Goal: Information Seeking & Learning: Learn about a topic

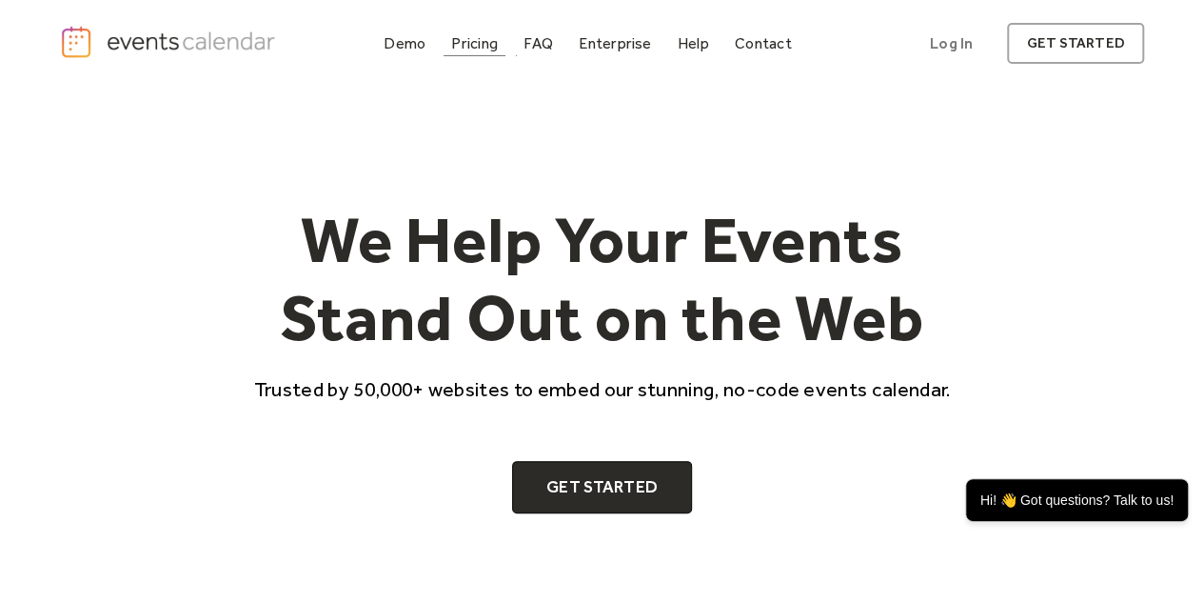
click at [491, 48] on div "Pricing" at bounding box center [474, 43] width 47 height 10
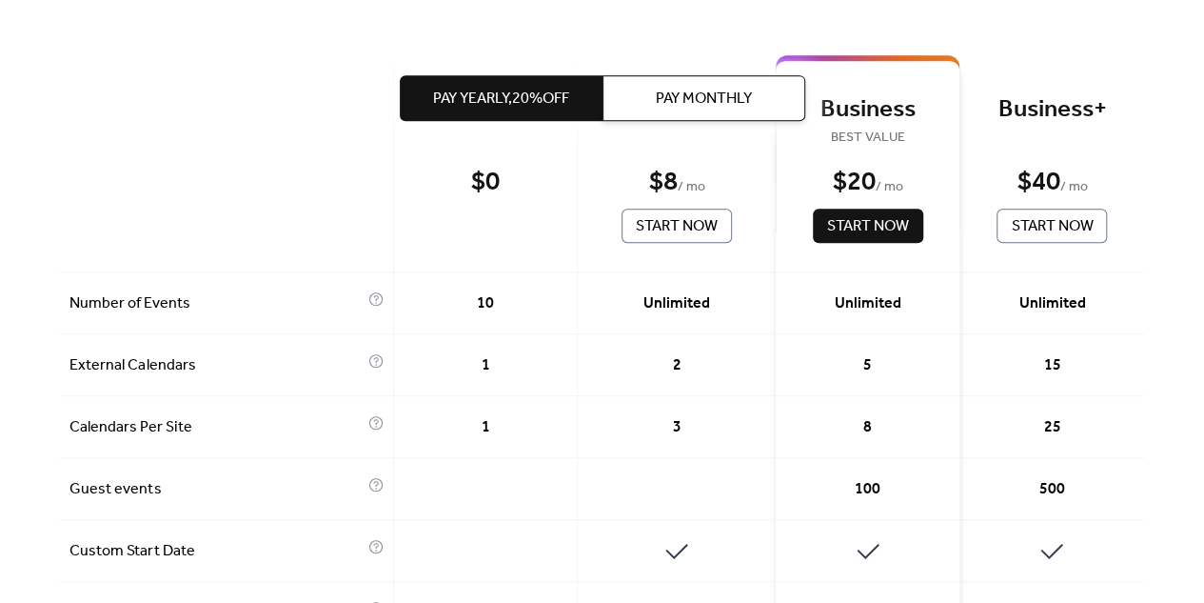
scroll to position [548, 0]
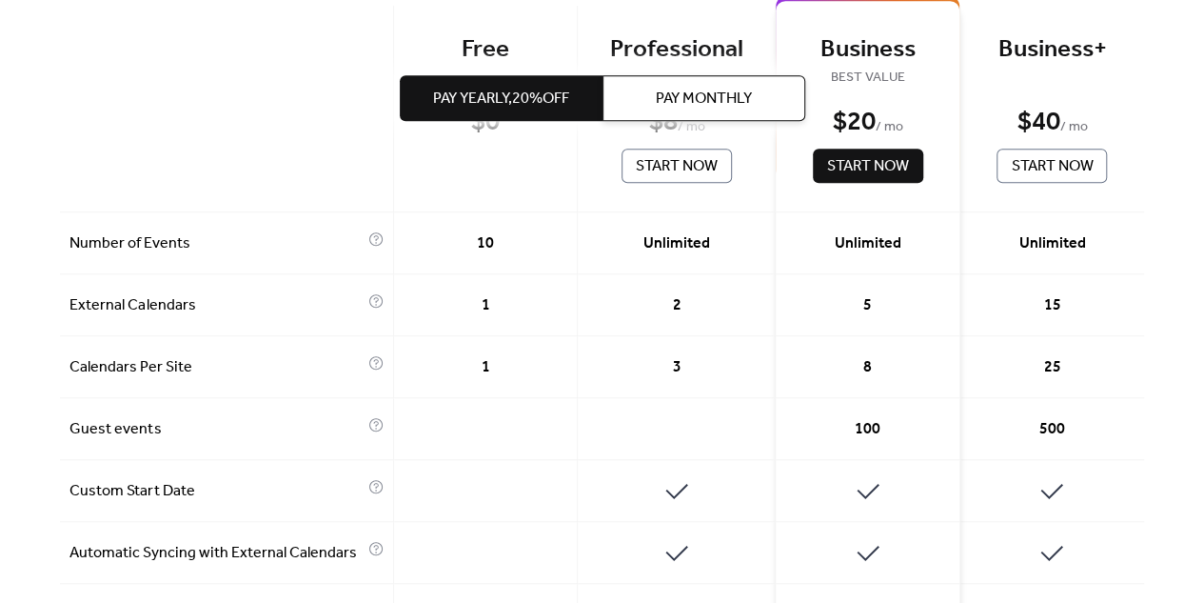
click at [232, 105] on div at bounding box center [227, 109] width 334 height 207
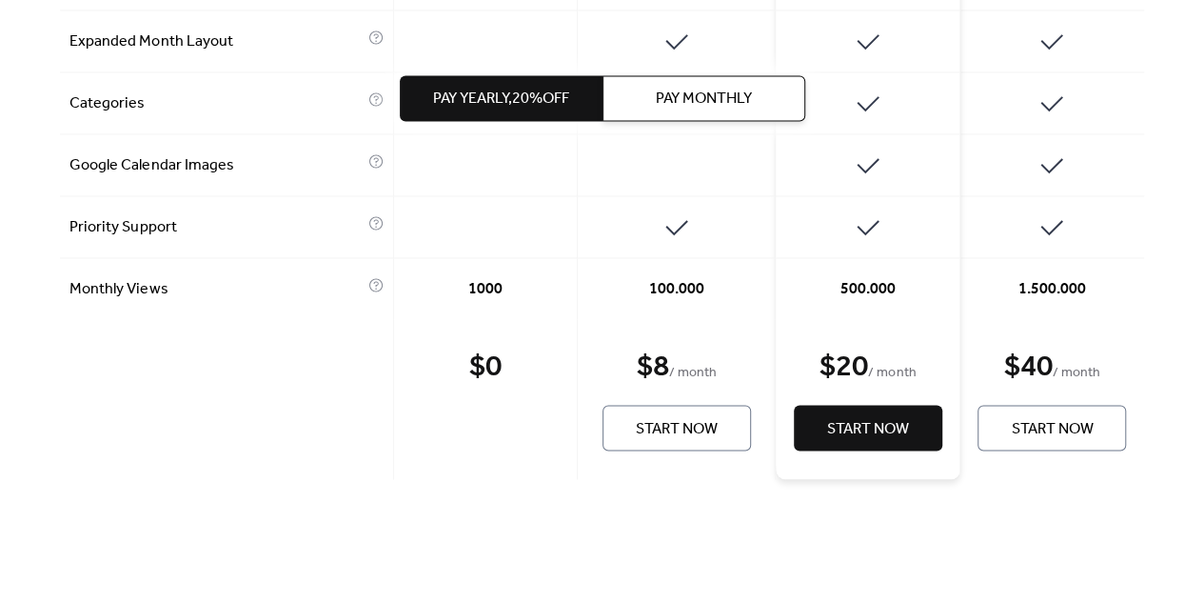
scroll to position [1500, 0]
